Goal: Task Accomplishment & Management: Complete application form

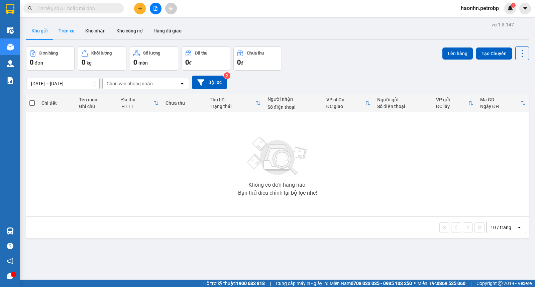
click at [72, 34] on button "Trên xe" at bounding box center [66, 31] width 27 height 16
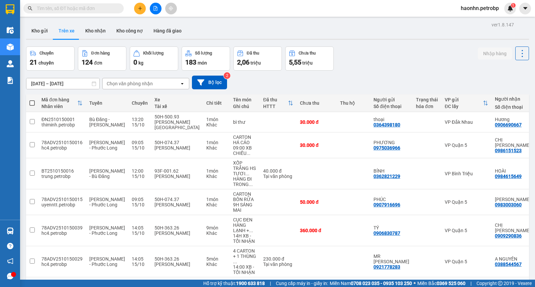
click at [146, 83] on div "Chọn văn phòng nhận" at bounding box center [130, 83] width 46 height 7
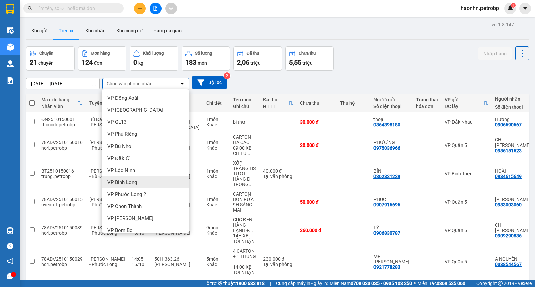
click at [145, 187] on div "VP Bình Long" at bounding box center [145, 182] width 87 height 12
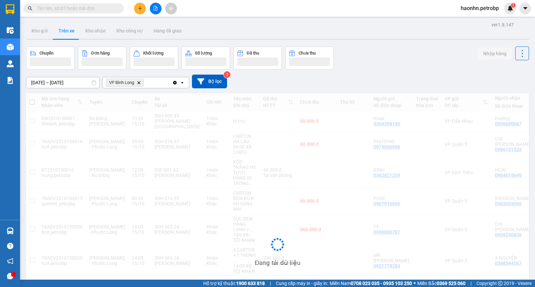
click at [61, 81] on input "[DATE] – [DATE]" at bounding box center [62, 82] width 73 height 11
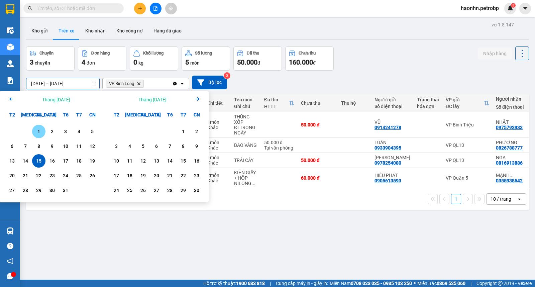
click at [43, 130] on div "1" at bounding box center [38, 131] width 13 height 13
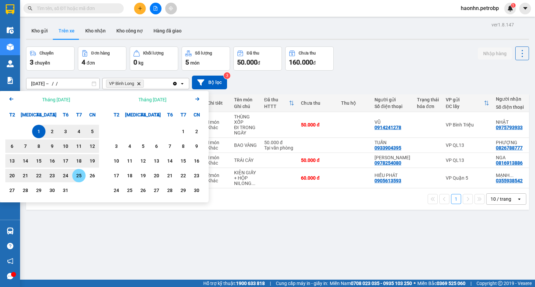
click at [73, 175] on div "25" at bounding box center [78, 175] width 13 height 13
type input "[DATE] – [DATE]"
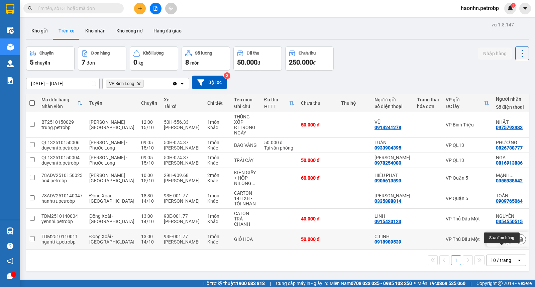
click at [505, 241] on icon at bounding box center [507, 239] width 5 height 5
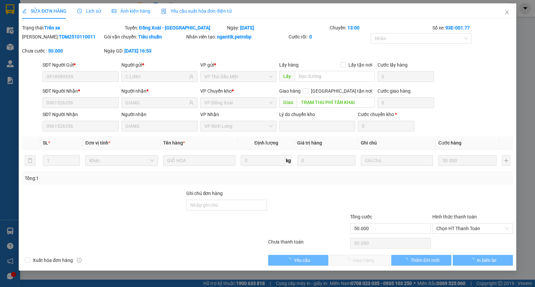
type input "0918989539"
type input "C.LINH"
type input "0961526356"
type input "GIANG"
type input "TRẠM THU PHÍ TÂN KHAI"
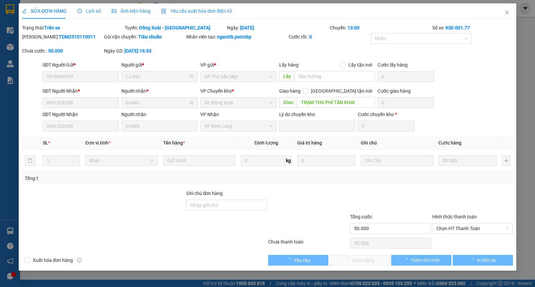
type input "50.000"
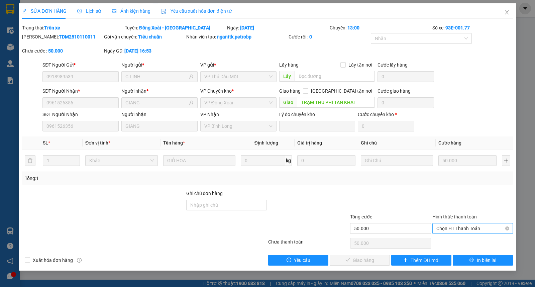
click at [461, 232] on span "Chọn HT Thanh Toán" at bounding box center [472, 228] width 73 height 10
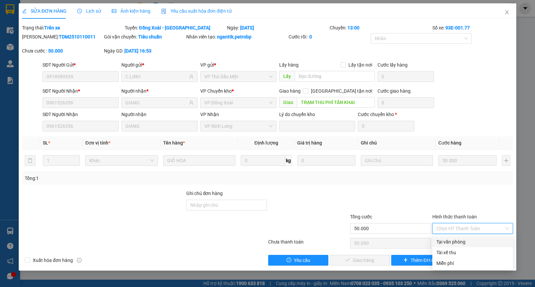
click at [461, 237] on div "Tại văn phòng" at bounding box center [472, 241] width 81 height 11
type input "0"
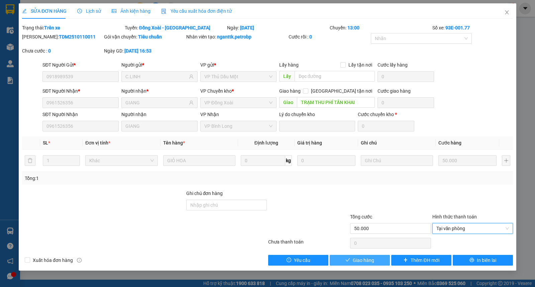
click at [380, 260] on button "Giao hàng" at bounding box center [360, 260] width 60 height 11
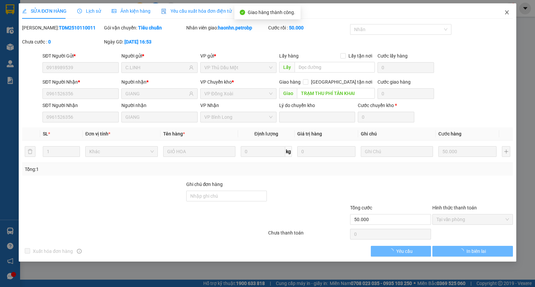
click at [504, 12] on icon "close" at bounding box center [506, 12] width 5 height 5
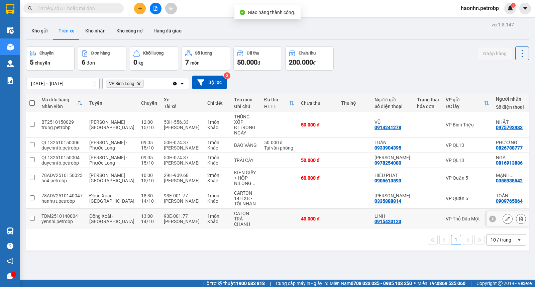
scroll to position [31, 0]
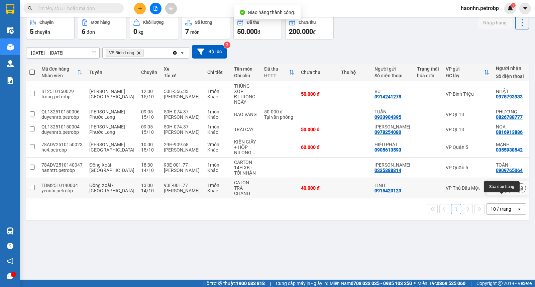
click at [505, 190] on icon at bounding box center [507, 187] width 5 height 5
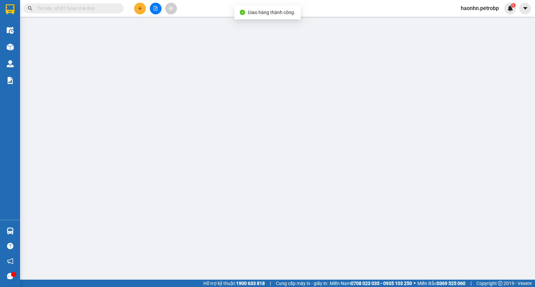
type input "0915420123"
type input "LINH"
type input "0354550515"
type input "NGUYÊN"
type input "NGÃ BA XA TRẠCH"
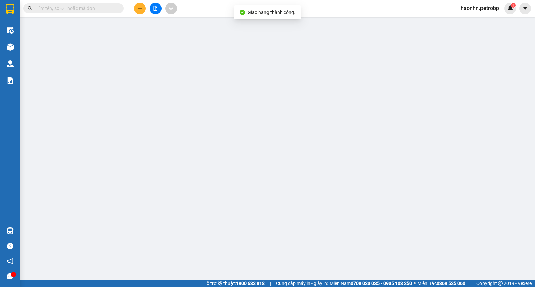
type input "40.000"
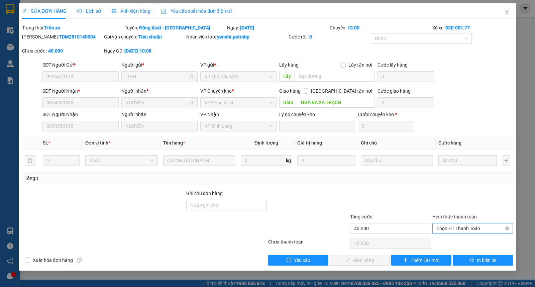
click at [460, 225] on span "Chọn HT Thanh Toán" at bounding box center [472, 228] width 73 height 10
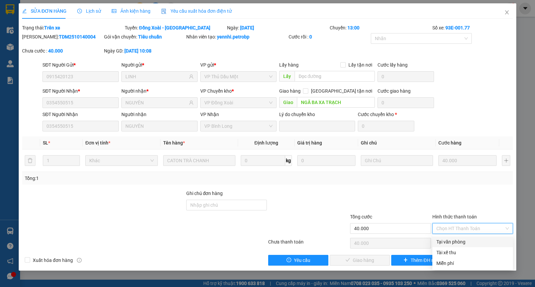
click at [459, 243] on div "Tại văn phòng" at bounding box center [472, 241] width 73 height 7
type input "0"
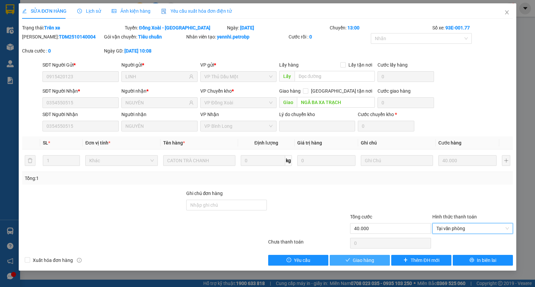
drag, startPoint x: 374, startPoint y: 263, endPoint x: 379, endPoint y: 261, distance: 5.7
click at [375, 263] on button "Giao hàng" at bounding box center [360, 260] width 60 height 11
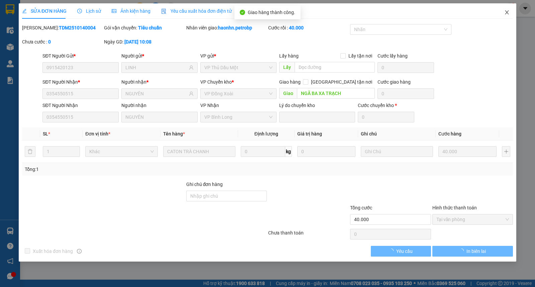
click at [508, 12] on icon "close" at bounding box center [506, 12] width 5 height 5
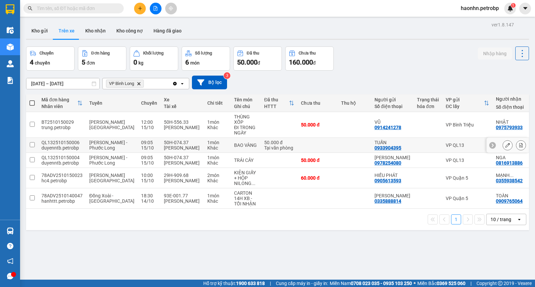
click at [231, 144] on td "BAO VÀNG" at bounding box center [246, 145] width 30 height 15
checkbox input "true"
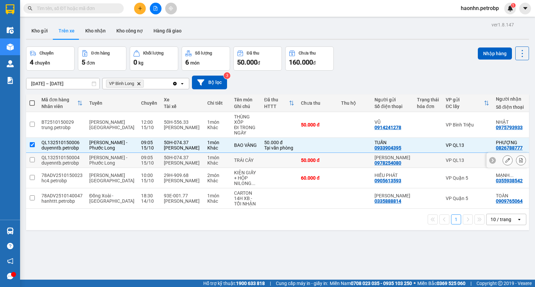
click at [231, 162] on td "TRÁI CÂY" at bounding box center [246, 160] width 30 height 15
checkbox input "true"
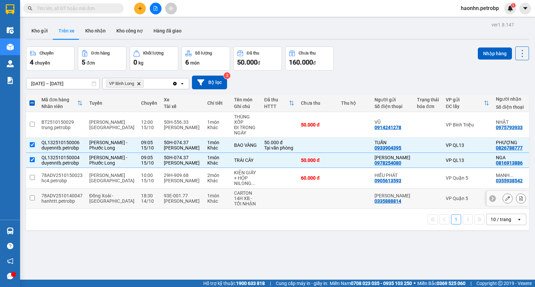
click at [442, 209] on td "VP Quận 5" at bounding box center [467, 198] width 50 height 20
checkbox input "true"
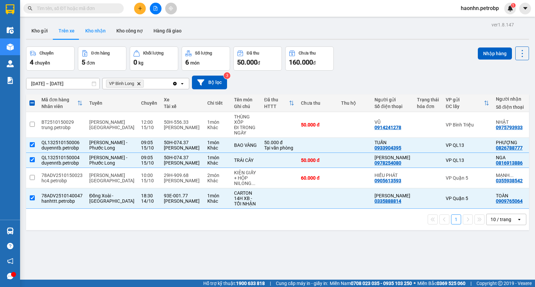
click at [96, 36] on button "Kho nhận" at bounding box center [95, 31] width 31 height 16
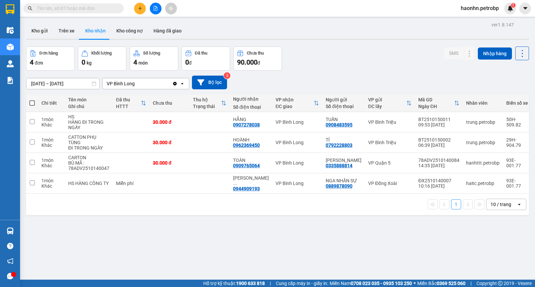
click at [80, 87] on div "ver 1.8.147 Kho gửi Trên xe Kho nhận Kho công nợ Hàng đã giao Đơn hàng 4 đơn Kh…" at bounding box center [277, 163] width 508 height 287
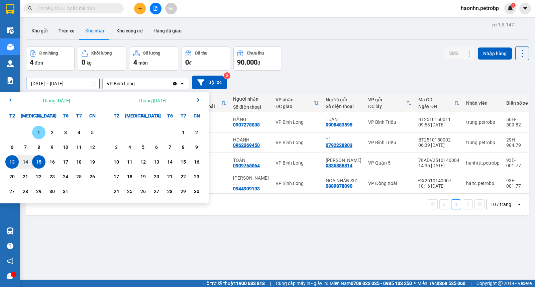
click at [38, 133] on div "1" at bounding box center [38, 132] width 9 height 8
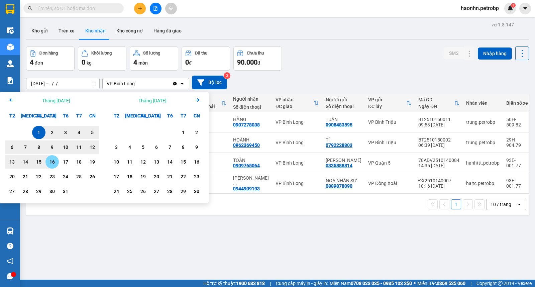
click at [50, 162] on div "16" at bounding box center [51, 162] width 9 height 8
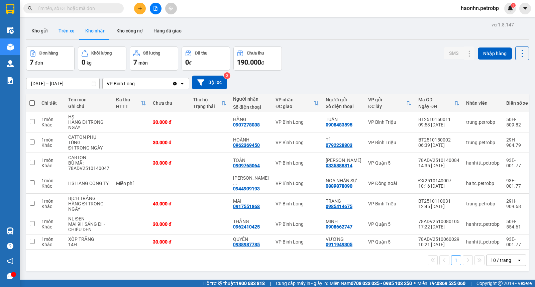
click at [75, 32] on button "Trên xe" at bounding box center [66, 31] width 27 height 16
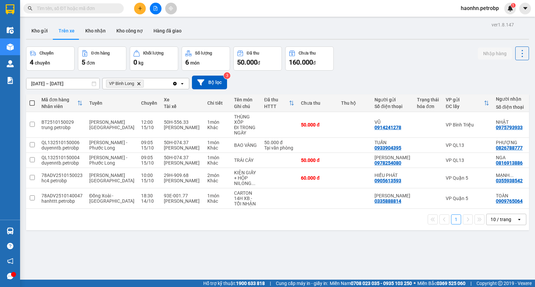
click at [59, 87] on div "ver 1.8.147 Kho gửi Trên xe Kho nhận Kho công nợ Hàng đã giao Chuyến 4 chuyến Đ…" at bounding box center [277, 163] width 508 height 287
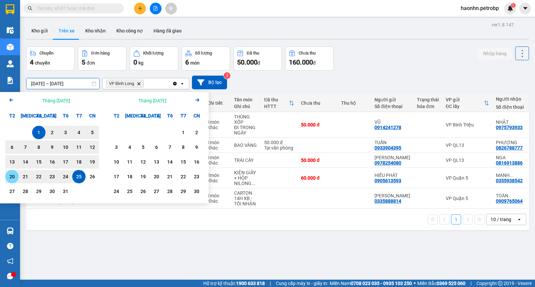
click at [14, 177] on div "20" at bounding box center [11, 176] width 9 height 8
click at [38, 128] on div "1" at bounding box center [38, 132] width 13 height 13
type input "[DATE] – [DATE]"
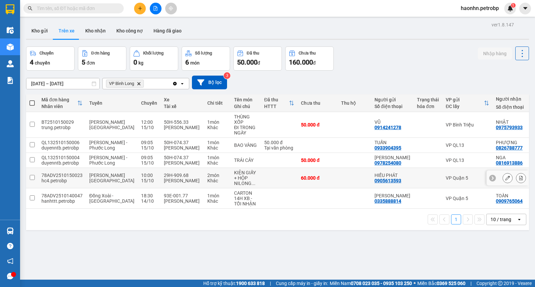
click at [261, 188] on td at bounding box center [279, 178] width 37 height 20
checkbox input "true"
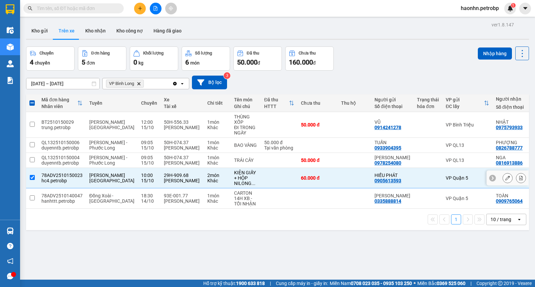
click at [496, 183] on div "0355938542" at bounding box center [509, 180] width 27 height 5
copy div "0355938542"
click at [485, 51] on button "Nhập hàng" at bounding box center [495, 53] width 34 height 12
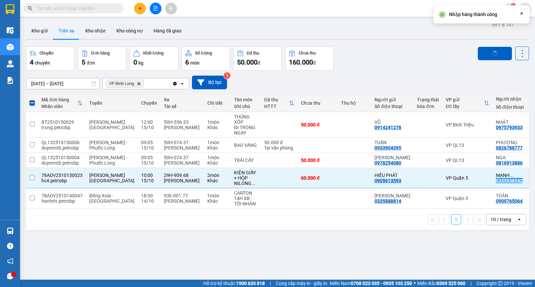
checkbox input "false"
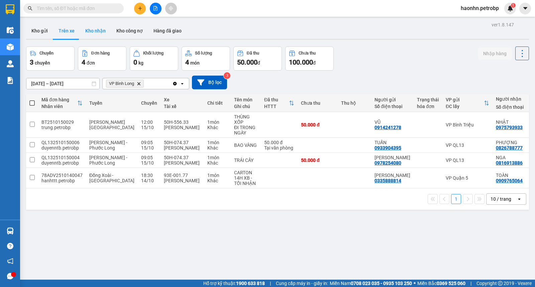
click at [95, 33] on button "Kho nhận" at bounding box center [95, 31] width 31 height 16
type input "[DATE] – [DATE]"
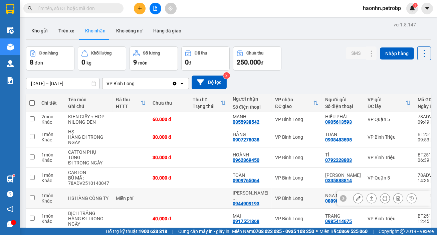
scroll to position [60, 0]
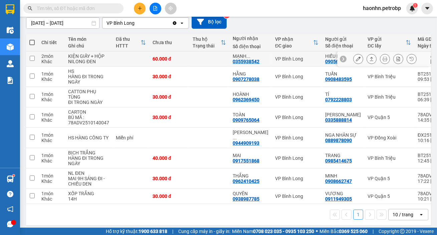
click at [357, 58] on button at bounding box center [358, 59] width 9 height 12
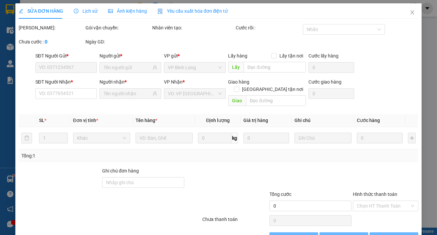
type input "0905613593"
type input "HIẾU PHÁT"
type input "0355938542"
type input "[PERSON_NAME]"
type input "60.000"
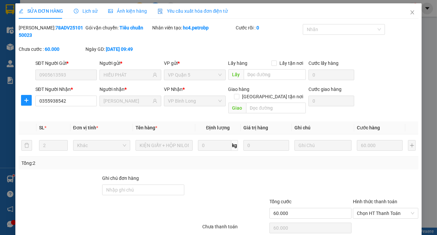
scroll to position [21, 0]
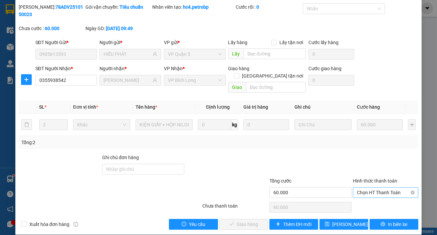
click at [365, 187] on span "Chọn HT Thanh Toán" at bounding box center [385, 192] width 57 height 10
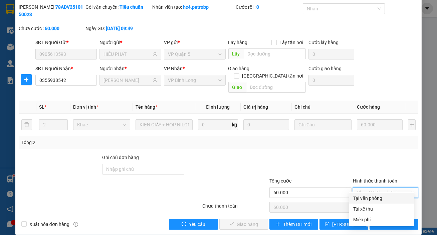
drag, startPoint x: 359, startPoint y: 197, endPoint x: 352, endPoint y: 199, distance: 7.3
click at [359, 197] on div "Tại văn phòng" at bounding box center [382, 198] width 57 height 7
type input "0"
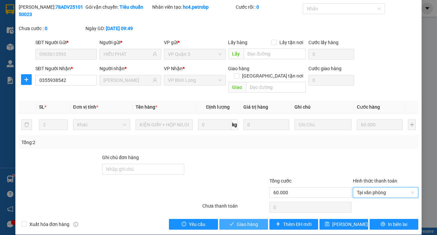
click at [243, 221] on span "Giao hàng" at bounding box center [247, 224] width 21 height 7
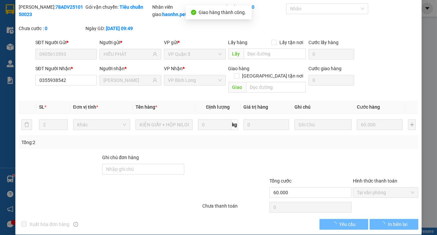
scroll to position [0, 0]
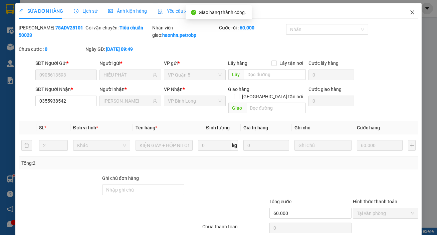
click at [410, 15] on icon "close" at bounding box center [412, 12] width 5 height 5
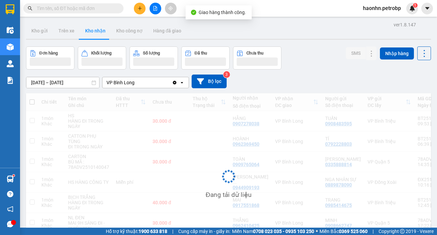
scroll to position [50, 0]
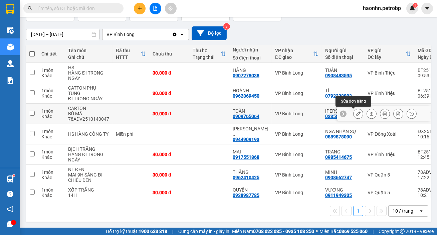
click at [356, 115] on icon at bounding box center [358, 113] width 5 height 5
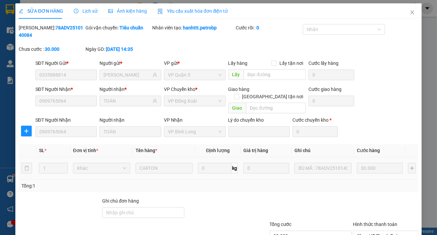
type input "0335888814"
type input "[PERSON_NAME]"
type input "0909765064"
type input "TOÀN"
type input "30.000"
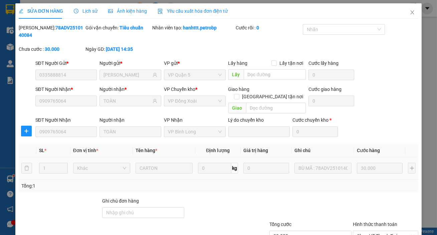
scroll to position [43, 0]
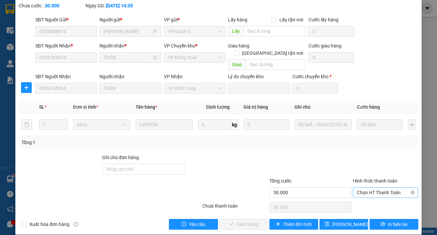
click at [353, 187] on div "Chọn HT Thanh Toán" at bounding box center [386, 192] width 66 height 11
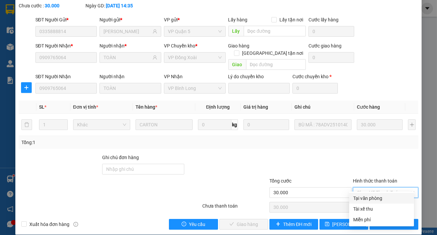
click at [353, 197] on div "Tại văn phòng" at bounding box center [382, 198] width 65 height 11
type input "0"
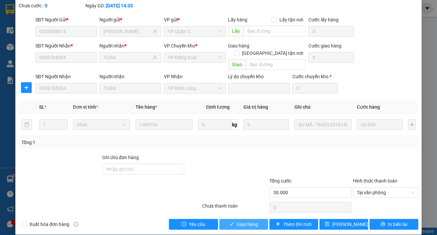
click at [253, 221] on span "Giao hàng" at bounding box center [247, 224] width 21 height 7
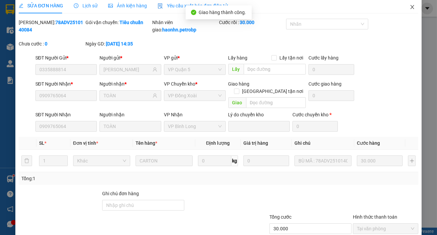
scroll to position [0, 0]
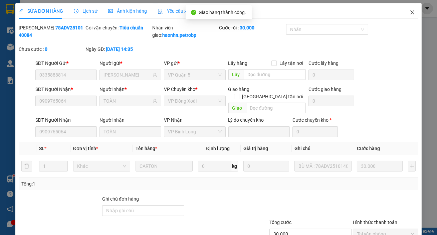
click at [410, 15] on icon "close" at bounding box center [412, 12] width 5 height 5
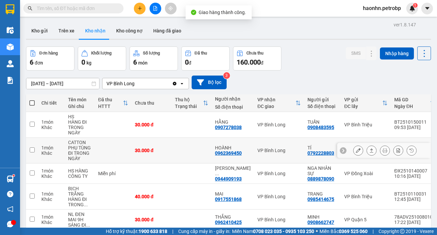
scroll to position [52, 0]
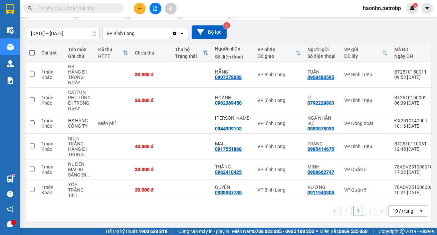
click at [90, 5] on input "text" at bounding box center [76, 8] width 79 height 7
click at [143, 9] on button at bounding box center [140, 9] width 12 height 12
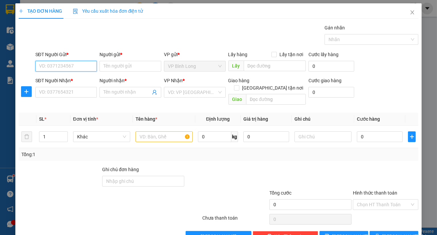
click at [43, 63] on input "SĐT Người Gửi *" at bounding box center [66, 66] width 62 height 11
type input "0964891955"
click at [80, 80] on div "0964891955 - HUYỀN BÌNH LONG" at bounding box center [74, 79] width 71 height 7
type input "HUYỀN BÌNH LONG"
type input "0904054300"
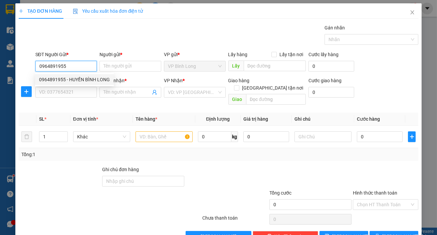
type input "CHỊ ĐÔNG TUYẾT VP ĐX"
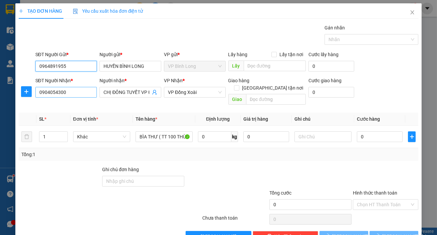
type input "0964891955"
click at [76, 91] on input "0904054300" at bounding box center [66, 92] width 62 height 11
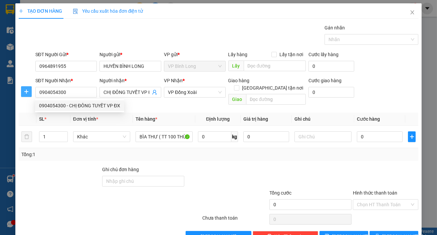
click at [24, 89] on icon "plus" at bounding box center [26, 91] width 5 height 5
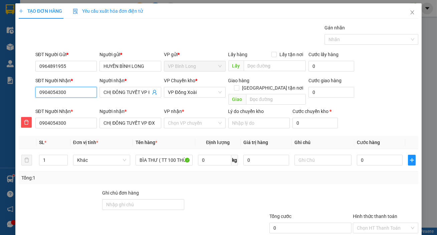
click at [81, 96] on input "0904054300" at bounding box center [66, 92] width 62 height 11
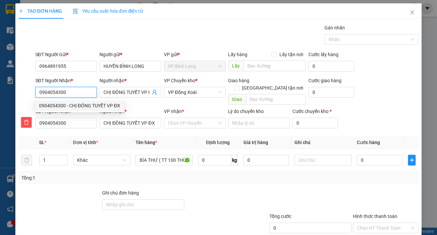
type input "090405430"
type input "090"
type input "0"
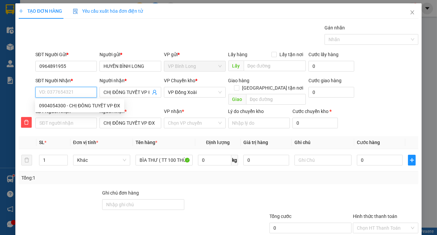
paste input "0978592067"
type input "0978592067"
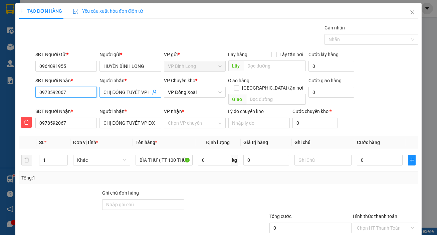
type input "0978592067"
click at [100, 94] on span "CHỊ ĐÔNG TUYẾT VP ĐX" at bounding box center [131, 92] width 62 height 11
type input "CHỊ ĐÔNG TUYẾT VP [PERSON_NAME]"
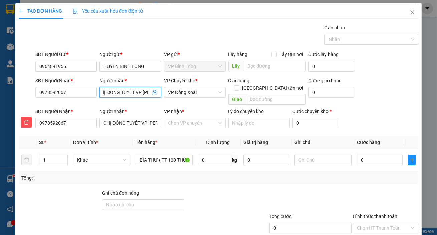
scroll to position [0, 3]
type input "CHỊ ĐÔNG T"
type input "CHỊ"
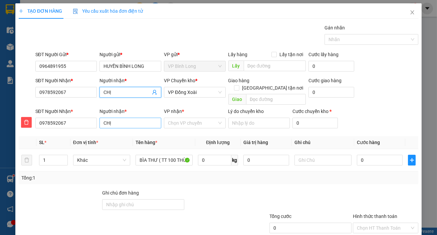
type input "CH"
type input "C"
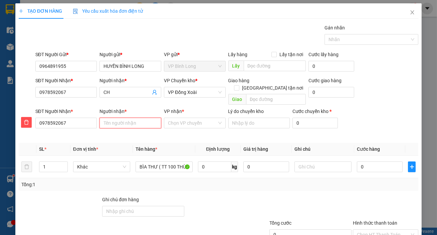
click at [145, 118] on input "Người nhận *" at bounding box center [131, 123] width 62 height 11
type input "C"
click at [124, 94] on input "Người nhận *" at bounding box center [127, 92] width 47 height 7
type input "NHI THỦ DẦU MỘT"
click at [115, 118] on input "Người nhận *" at bounding box center [131, 123] width 62 height 11
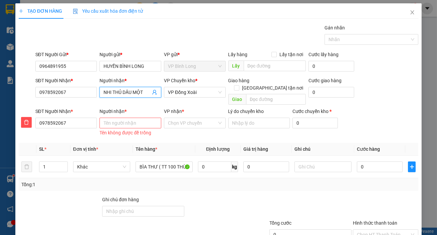
drag, startPoint x: 148, startPoint y: 94, endPoint x: 99, endPoint y: 83, distance: 50.9
click at [100, 83] on div "Người nhận * NHI THỦ DẦU MỘT NHI THỦ DẦU MỘT" at bounding box center [131, 88] width 62 height 23
click at [120, 118] on input "Người nhận *" at bounding box center [131, 123] width 62 height 11
paste input "NHI THỦ DẦU MỘT"
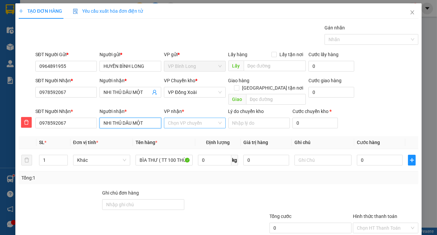
type input "NHI THỦ DẦU MỘT"
drag, startPoint x: 198, startPoint y: 115, endPoint x: 203, endPoint y: 116, distance: 5.1
click at [203, 118] on input "VP nhận *" at bounding box center [192, 123] width 49 height 10
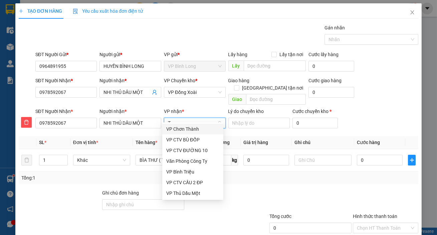
type input "TD"
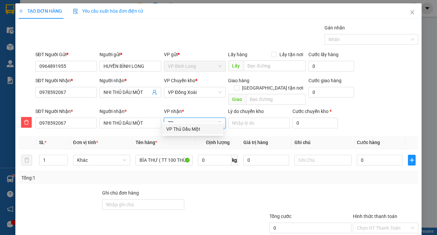
click at [190, 128] on div "VP Thủ Dầu Một" at bounding box center [192, 128] width 53 height 7
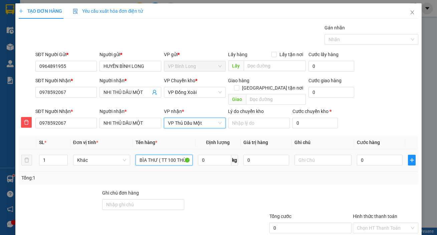
click at [164, 155] on input "BÌA THƯ ( TT 100 THÙNG SUỐI)" at bounding box center [164, 160] width 57 height 11
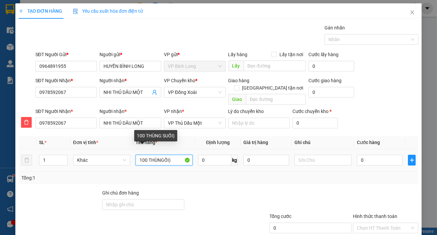
click at [171, 155] on input "100 THÙNGỐI)" at bounding box center [164, 160] width 57 height 11
type input "Ố"
click at [172, 155] on input "text" at bounding box center [164, 160] width 57 height 11
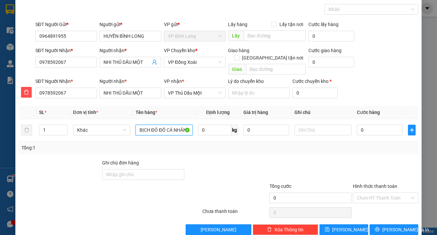
scroll to position [35, 0]
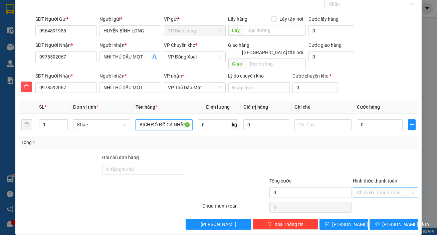
type input "BỊCH ĐỎ ĐỒ CÁ NHÂN"
click at [365, 187] on input "Hình thức thanh toán" at bounding box center [383, 192] width 53 height 10
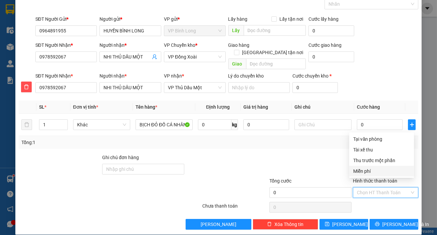
click at [365, 170] on div "Miễn phí" at bounding box center [382, 170] width 57 height 7
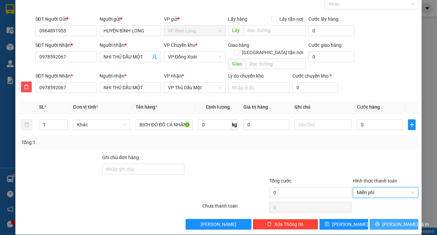
click at [386, 221] on span "[PERSON_NAME] và In" at bounding box center [406, 224] width 47 height 7
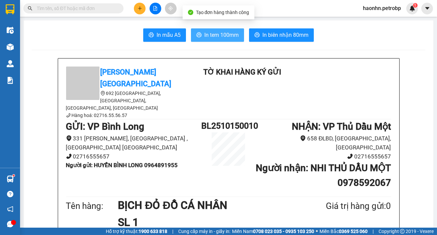
click at [218, 31] on span "In tem 100mm" at bounding box center [222, 35] width 34 height 8
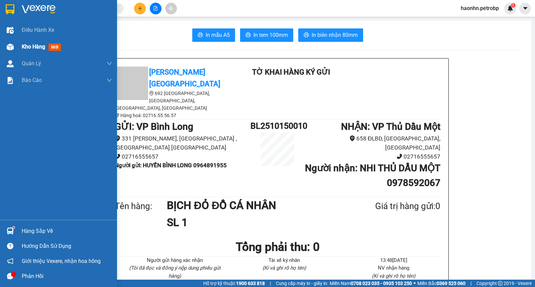
click at [9, 47] on img at bounding box center [10, 46] width 7 height 7
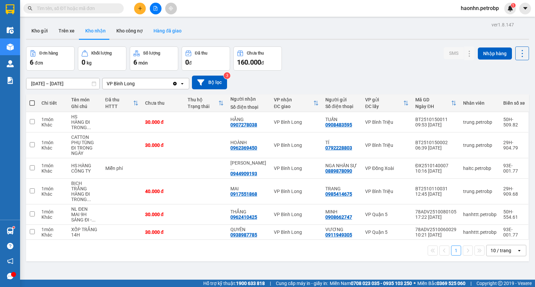
click at [161, 33] on button "Hàng đã giao" at bounding box center [167, 31] width 39 height 16
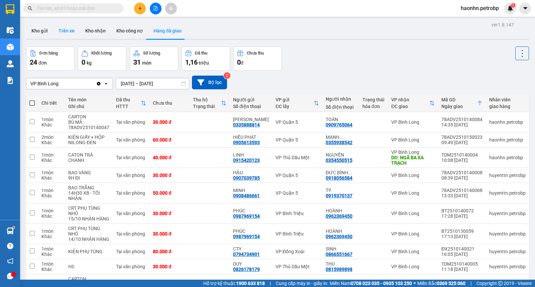
click at [75, 27] on button "Trên xe" at bounding box center [66, 31] width 27 height 16
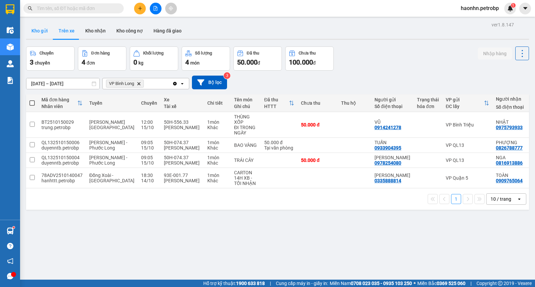
click at [49, 34] on button "Kho gửi" at bounding box center [39, 31] width 27 height 16
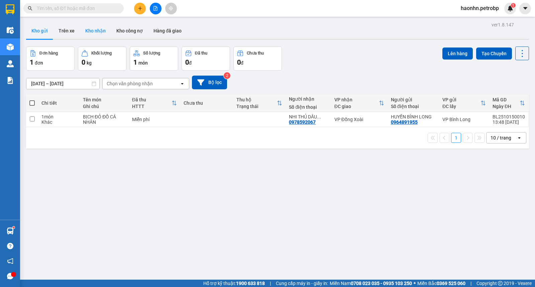
click at [89, 37] on button "Kho nhận" at bounding box center [95, 31] width 31 height 16
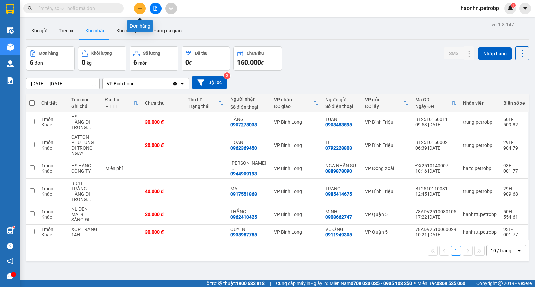
click at [142, 7] on icon "plus" at bounding box center [140, 8] width 5 height 5
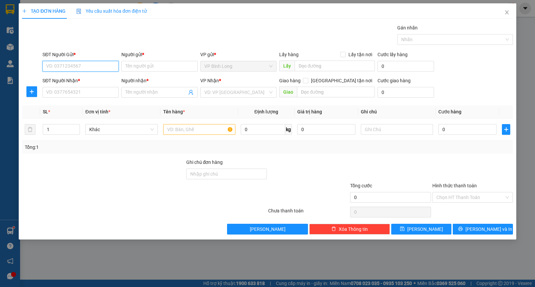
click at [104, 69] on input "SĐT Người Gửi *" at bounding box center [80, 66] width 76 height 11
type input "0933669650"
click at [148, 65] on input "Người gửi *" at bounding box center [159, 66] width 76 height 11
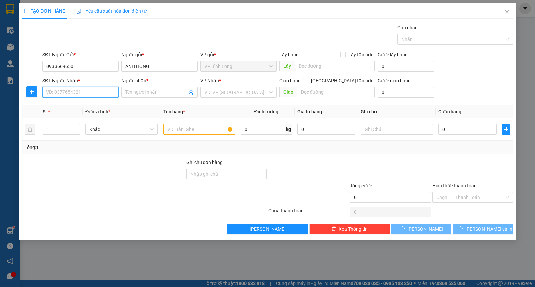
click at [70, 92] on input "SĐT Người Nhận *" at bounding box center [80, 92] width 76 height 11
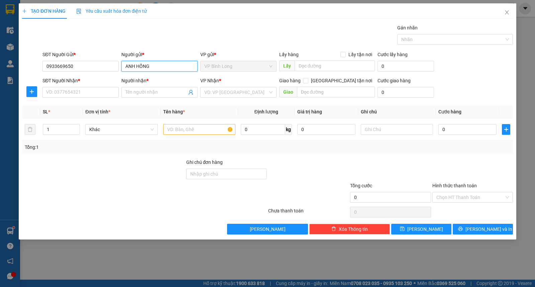
click at [135, 66] on input "ANH HỒNG" at bounding box center [159, 66] width 76 height 11
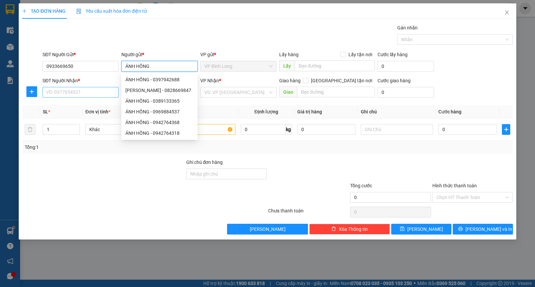
type input "ÁNH HỒNG"
click at [64, 88] on input "SĐT Người Nhận *" at bounding box center [80, 92] width 76 height 11
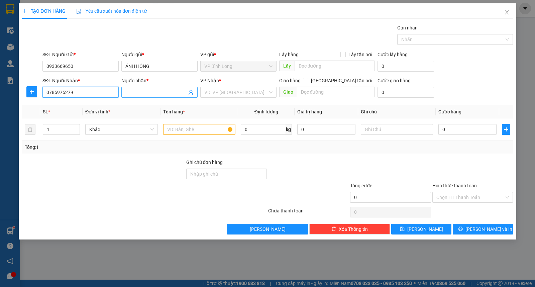
type input "0785975279"
click at [154, 87] on span at bounding box center [159, 92] width 76 height 11
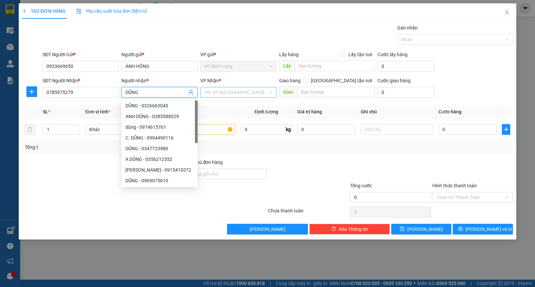
type input "DŨNG"
click at [222, 93] on input "search" at bounding box center [235, 92] width 63 height 10
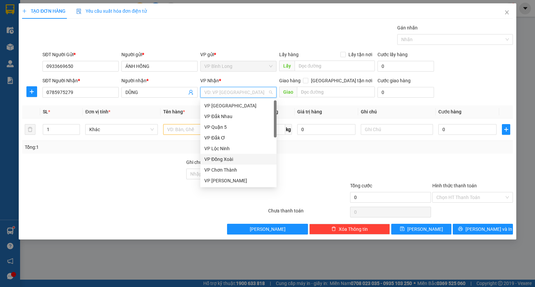
click at [229, 158] on div "VP Đồng Xoài" at bounding box center [238, 158] width 68 height 7
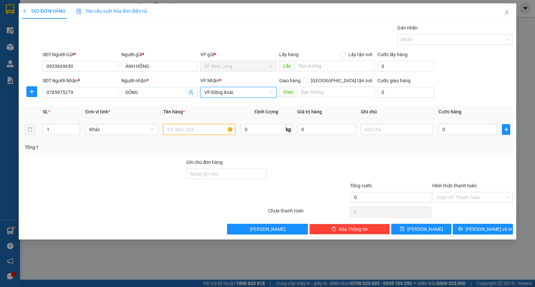
click at [202, 133] on input "text" at bounding box center [199, 129] width 72 height 11
type input "CATON"
click at [457, 126] on div "0" at bounding box center [467, 129] width 58 height 13
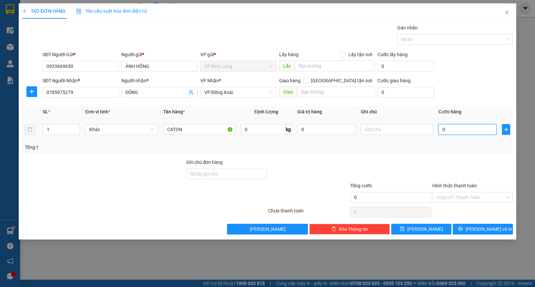
click at [457, 127] on input "0" at bounding box center [467, 129] width 58 height 11
type input "4"
type input "40"
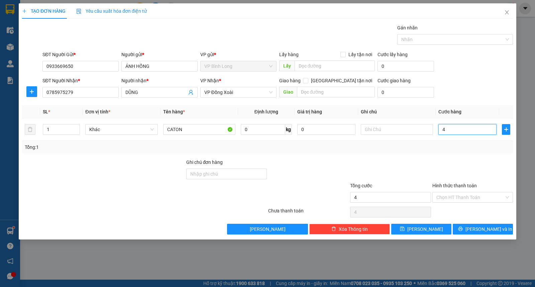
type input "40"
type input "400"
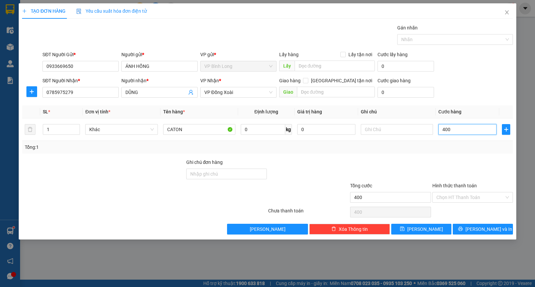
type input "4.000"
type input "40.000"
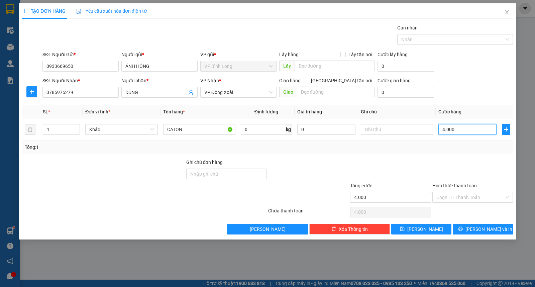
type input "40.000"
click at [467, 195] on input "Hình thức thanh toán" at bounding box center [470, 197] width 68 height 10
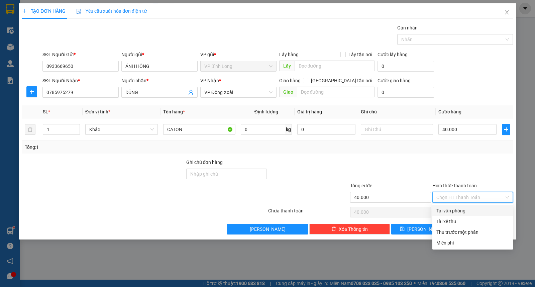
click at [446, 212] on div "Tại văn phòng" at bounding box center [472, 210] width 73 height 7
type input "0"
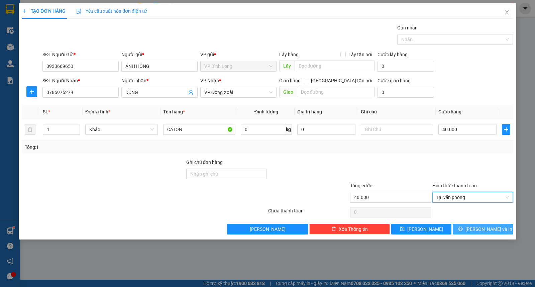
click at [463, 227] on icon "printer" at bounding box center [460, 228] width 5 height 5
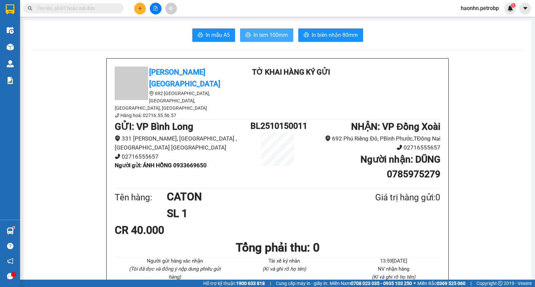
click at [279, 35] on span "In tem 100mm" at bounding box center [270, 35] width 34 height 8
click at [325, 28] on button "In biên nhận 80mm" at bounding box center [330, 34] width 65 height 13
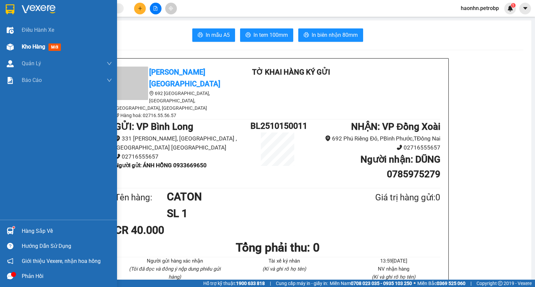
click at [22, 49] on span "Kho hàng" at bounding box center [33, 46] width 23 height 6
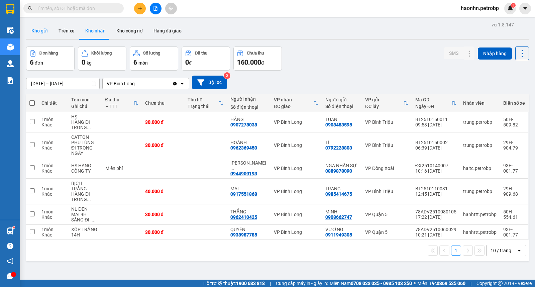
click at [43, 32] on button "Kho gửi" at bounding box center [39, 31] width 27 height 16
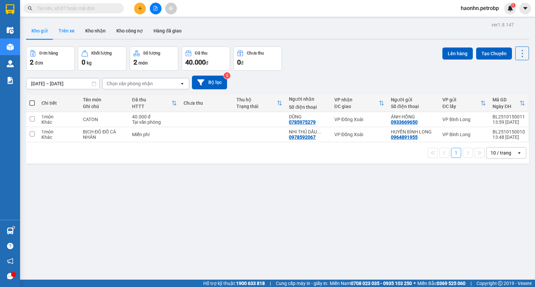
click at [64, 37] on button "Trên xe" at bounding box center [66, 31] width 27 height 16
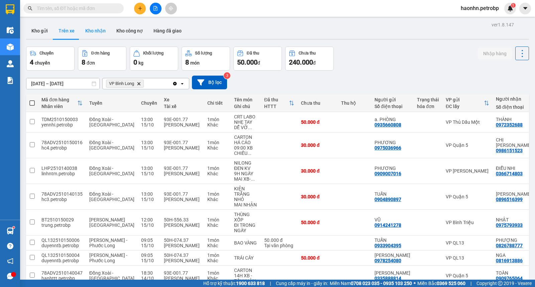
click at [90, 32] on button "Kho nhận" at bounding box center [95, 31] width 31 height 16
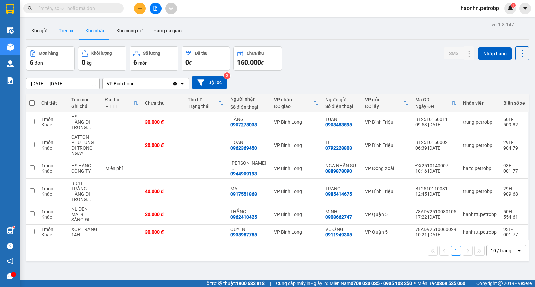
click at [65, 29] on button "Trên xe" at bounding box center [66, 31] width 27 height 16
type input "[DATE] – [DATE]"
